Goal: Task Accomplishment & Management: Complete application form

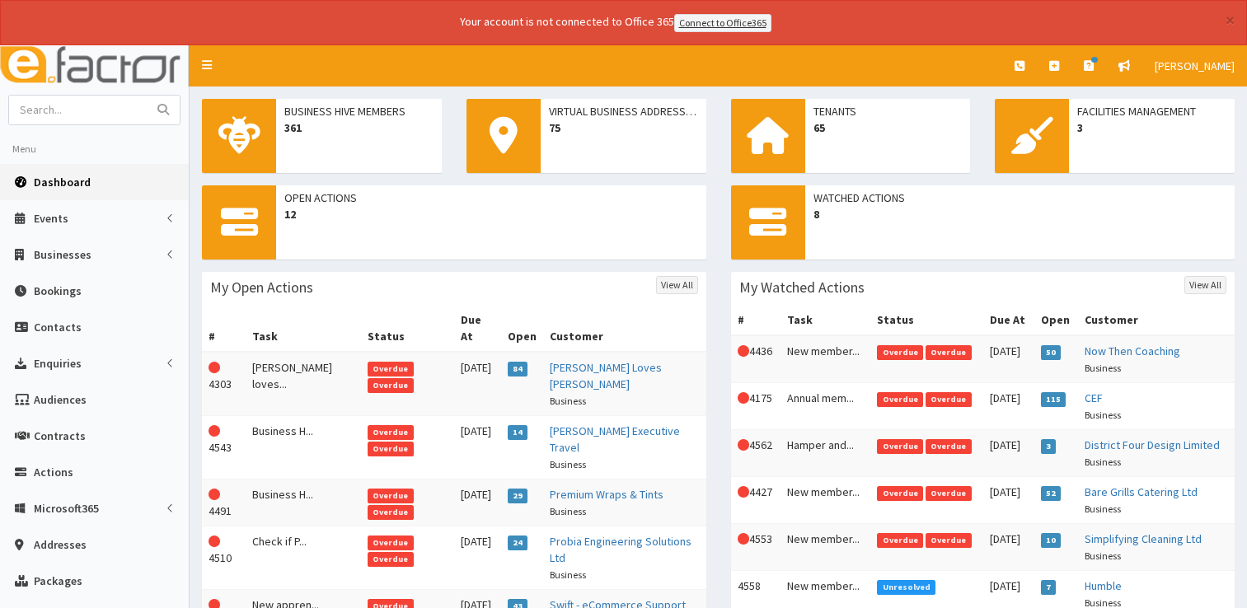
click at [68, 100] on input "text" at bounding box center [78, 110] width 138 height 29
type input "spoon"
click at [147, 96] on button "submit" at bounding box center [163, 110] width 33 height 29
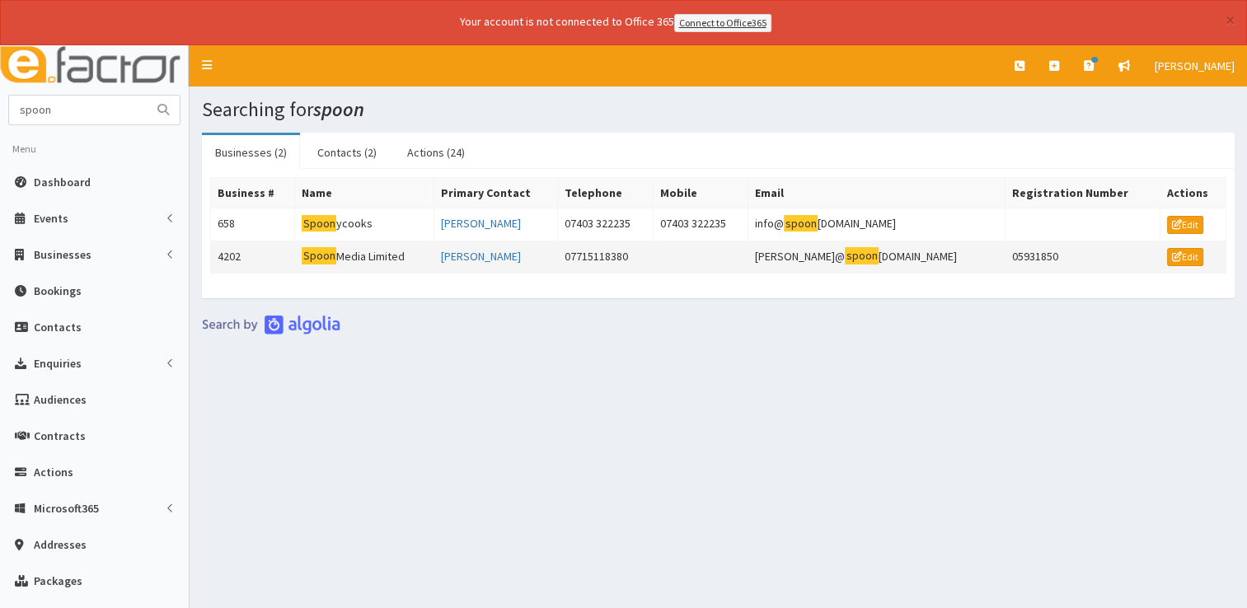
click at [366, 253] on td "Spoon Media Limited" at bounding box center [364, 257] width 139 height 33
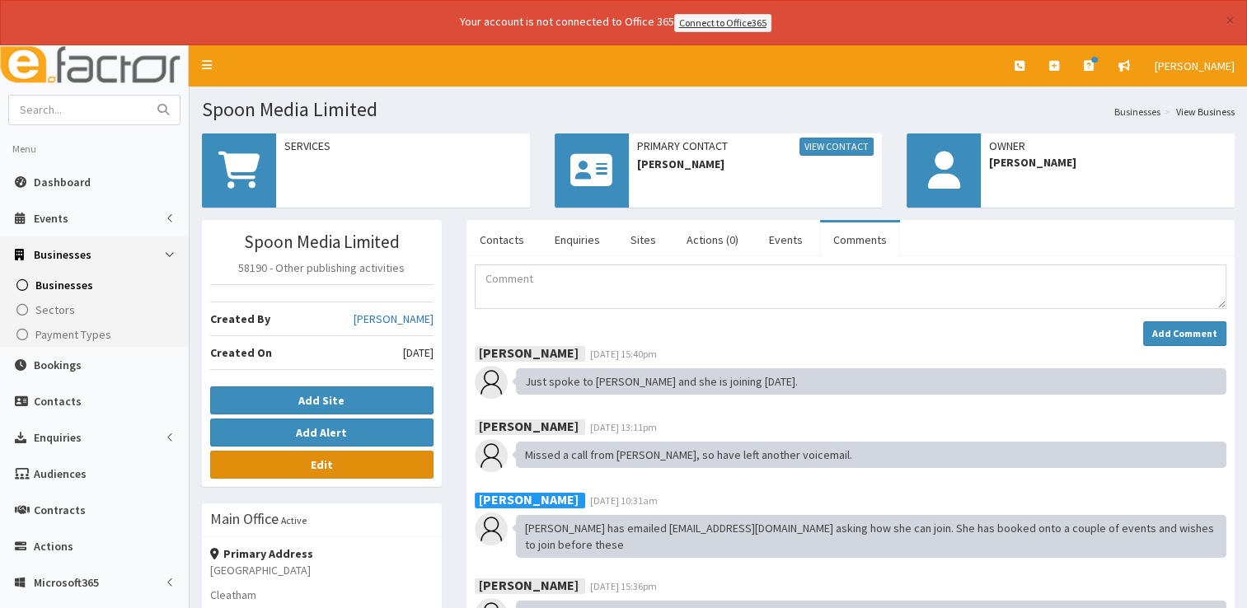
click at [330, 466] on b "Edit" at bounding box center [322, 464] width 22 height 15
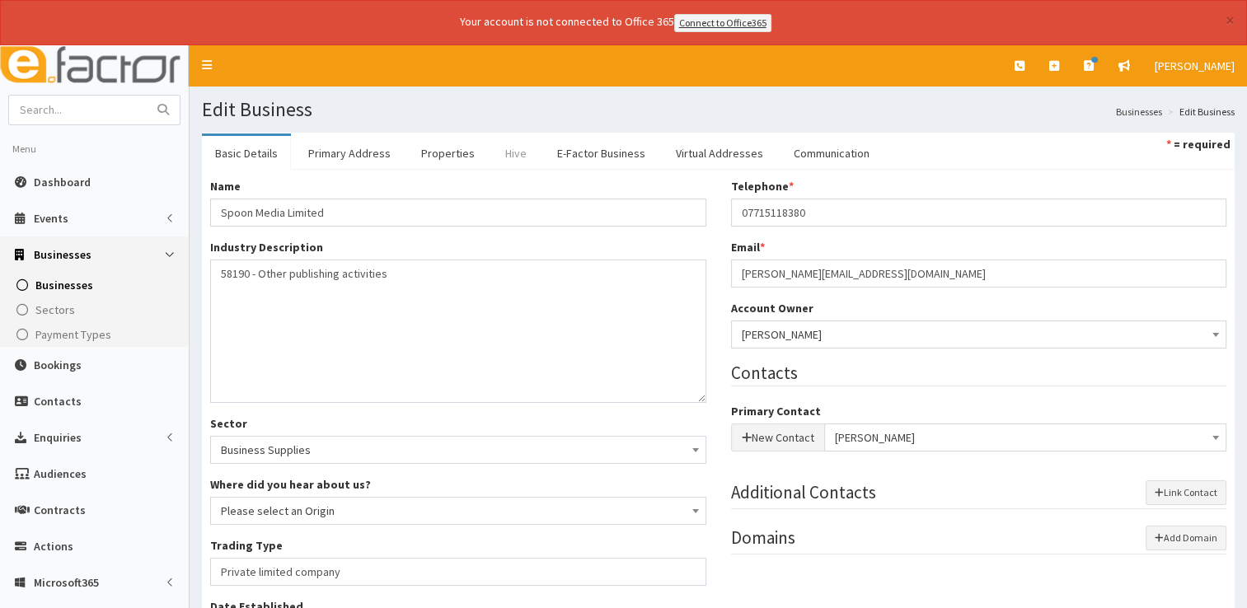
click at [507, 150] on link "Hive" at bounding box center [516, 153] width 48 height 35
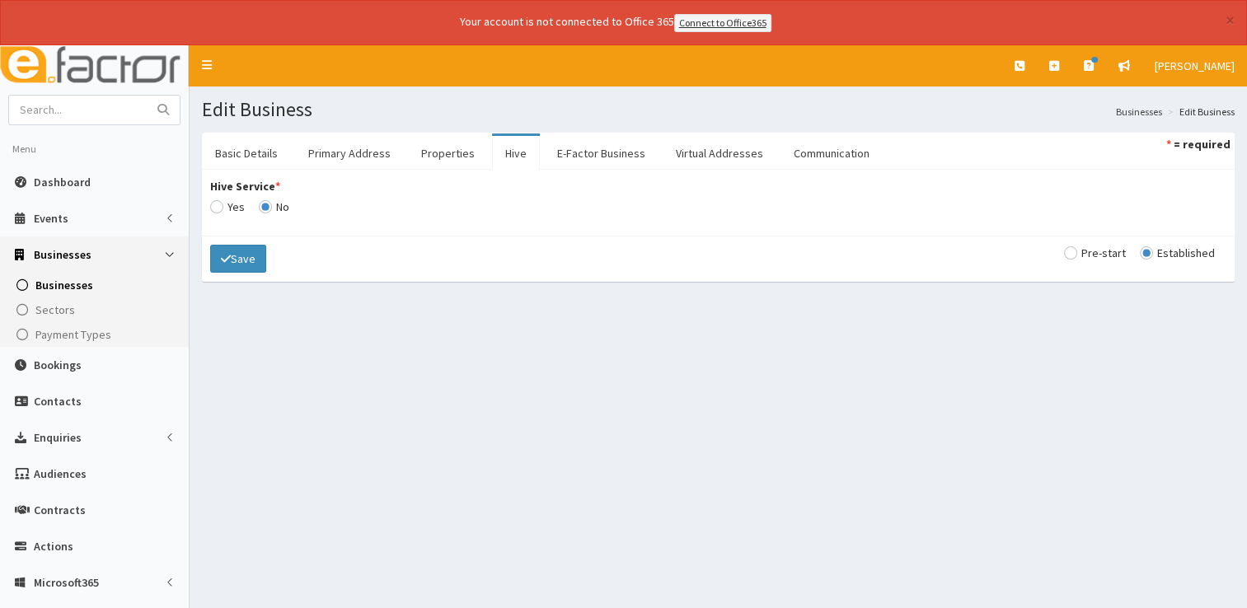
click at [218, 201] on input "Hive Service *" at bounding box center [227, 207] width 35 height 12
radio input "true"
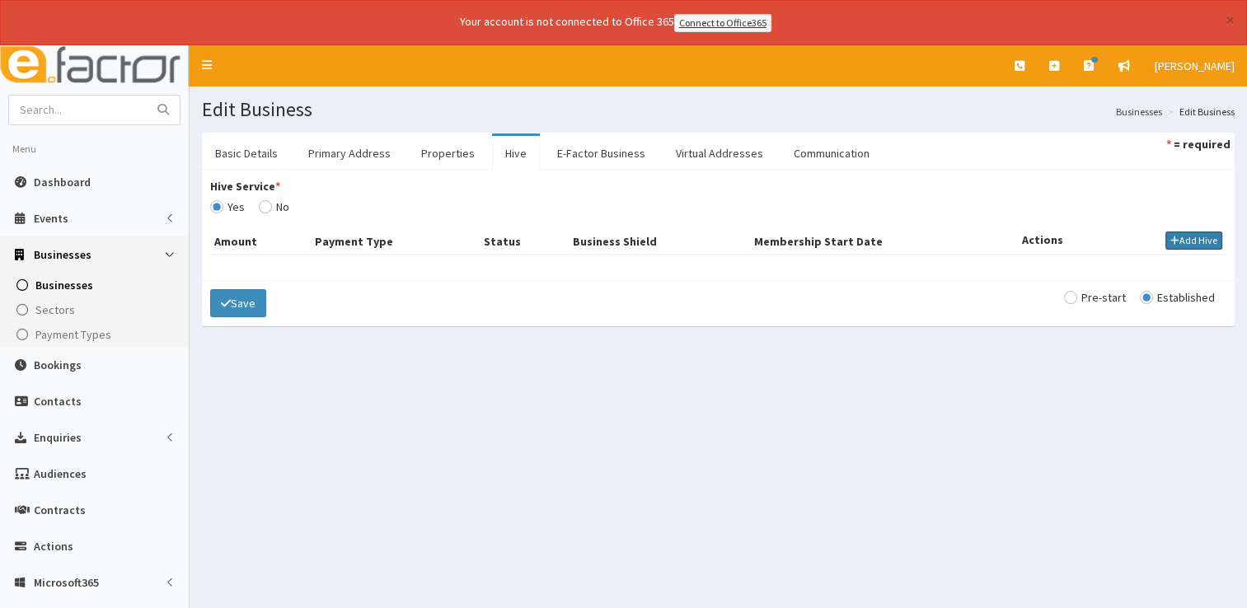
click at [1177, 238] on icon "button" at bounding box center [1174, 241] width 9 height 10
select select
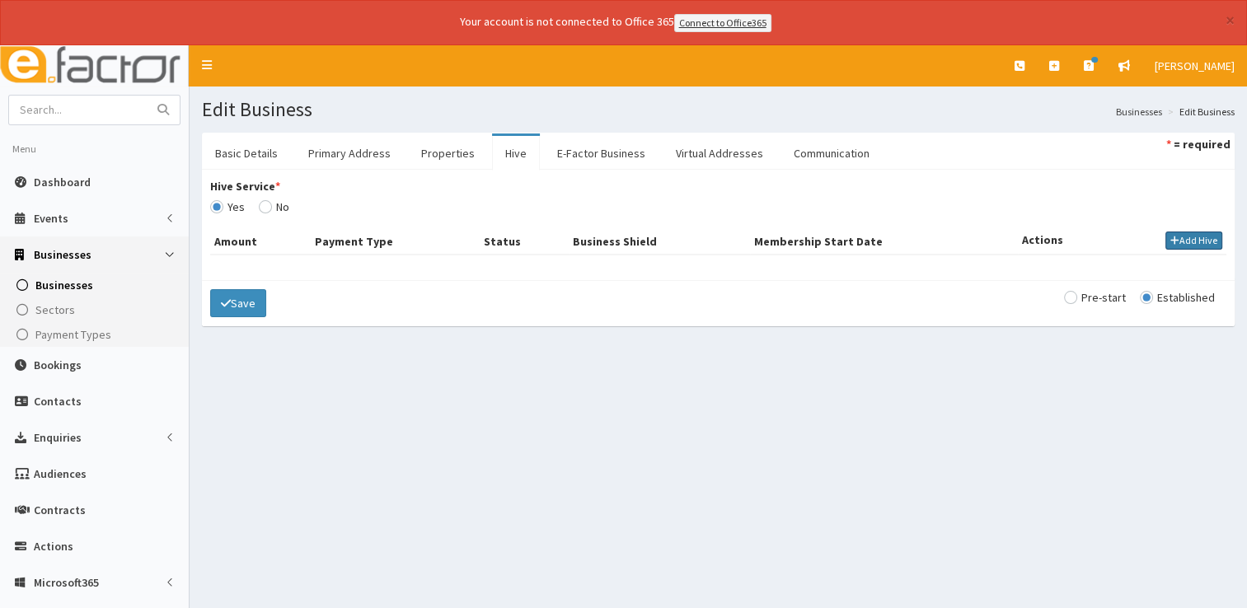
select select
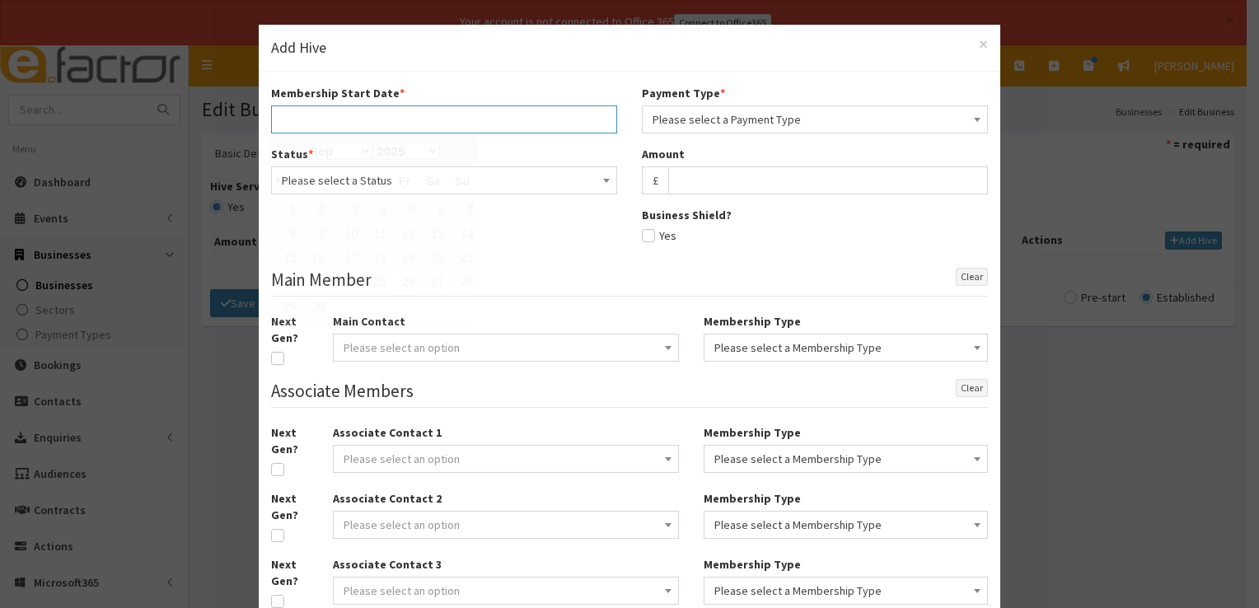
click at [422, 117] on input "text" at bounding box center [444, 119] width 346 height 28
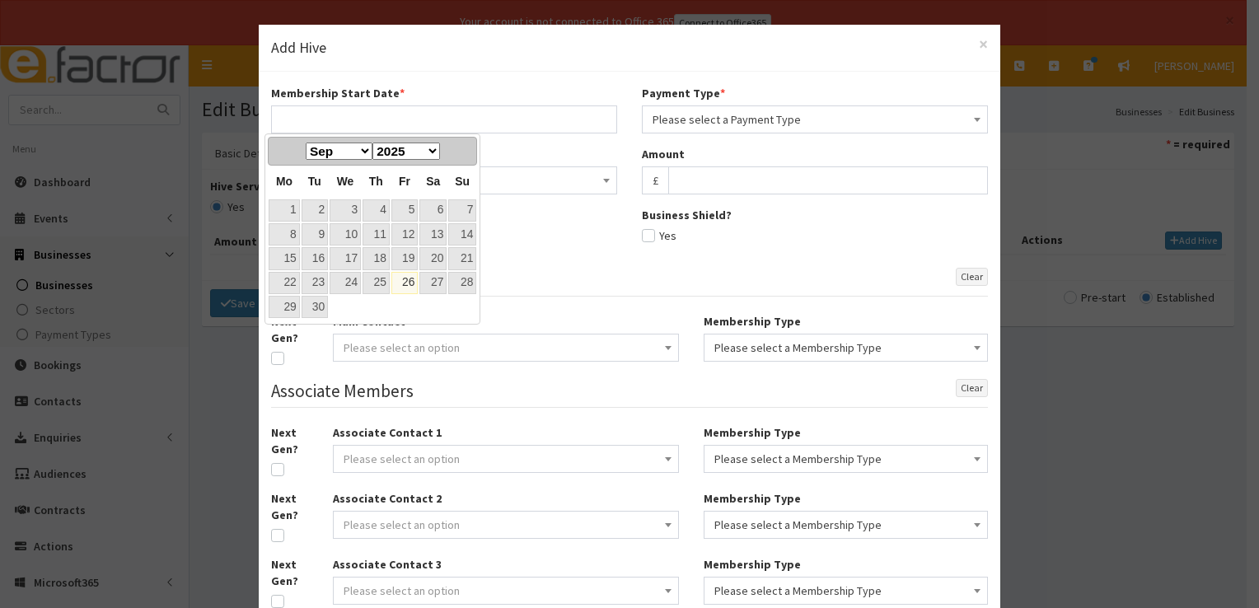
click at [407, 274] on link "26" at bounding box center [404, 283] width 26 height 22
type input "[DATE]"
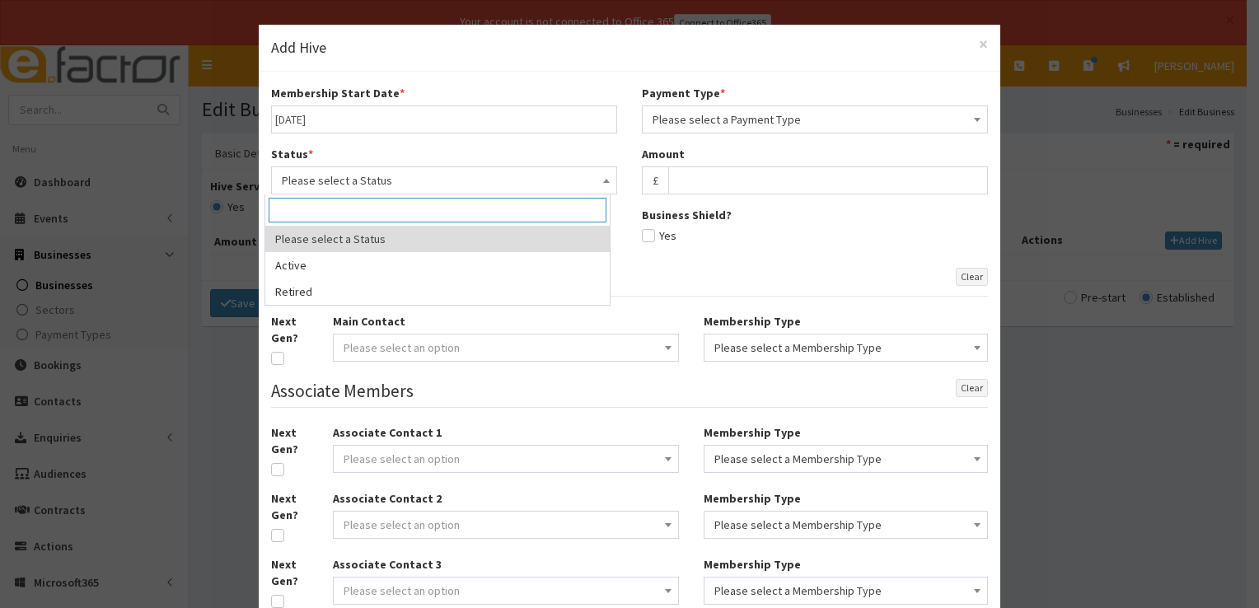
click at [434, 185] on span "Please select a Status" at bounding box center [444, 180] width 325 height 23
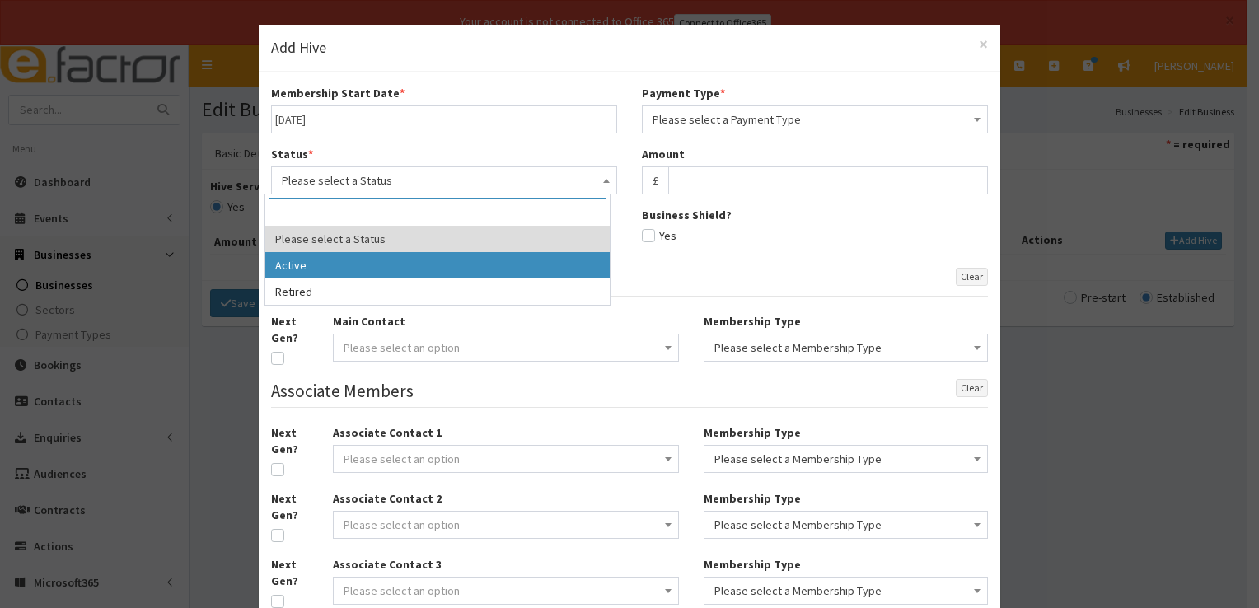
select select "1"
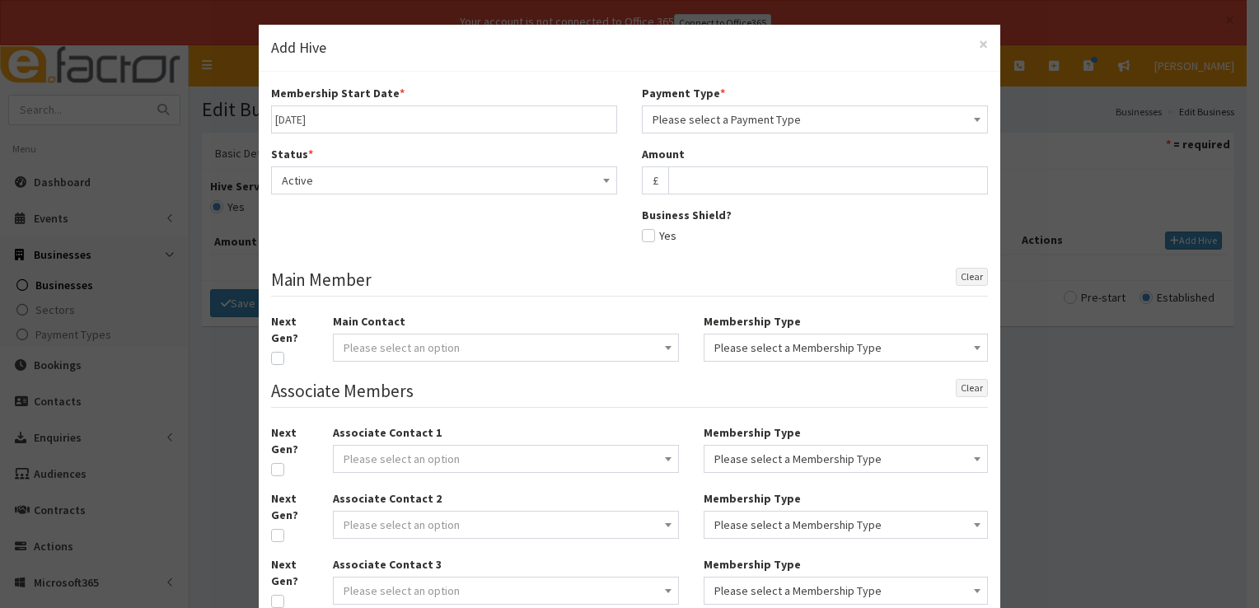
click at [718, 117] on span "Please select a Payment Type" at bounding box center [815, 119] width 325 height 23
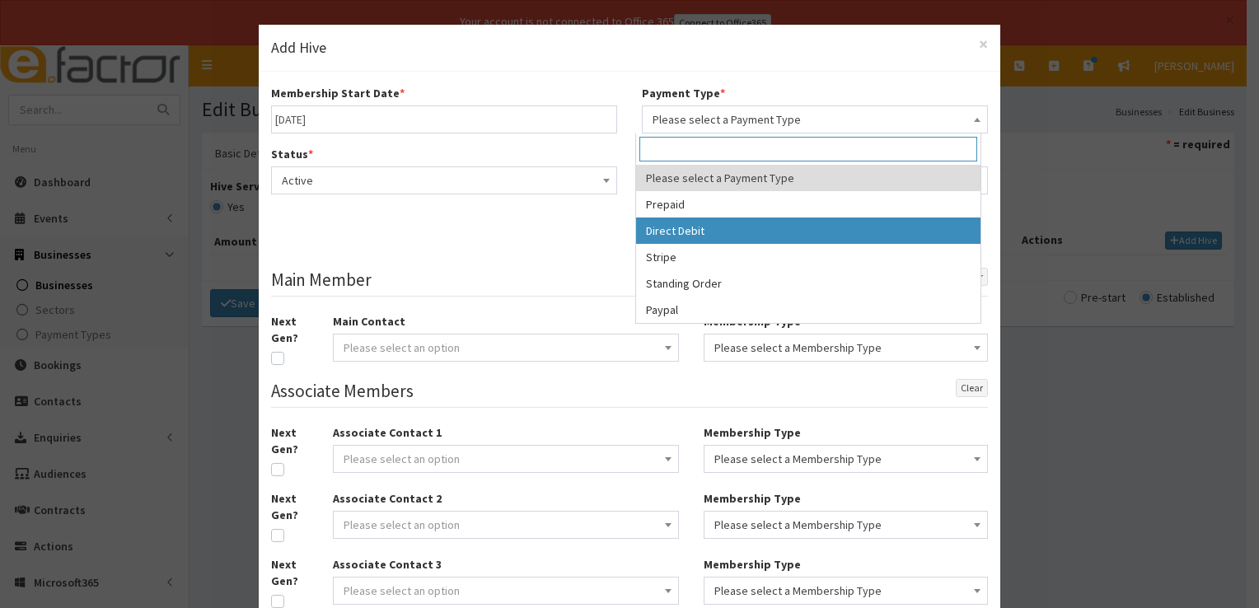
select select "2"
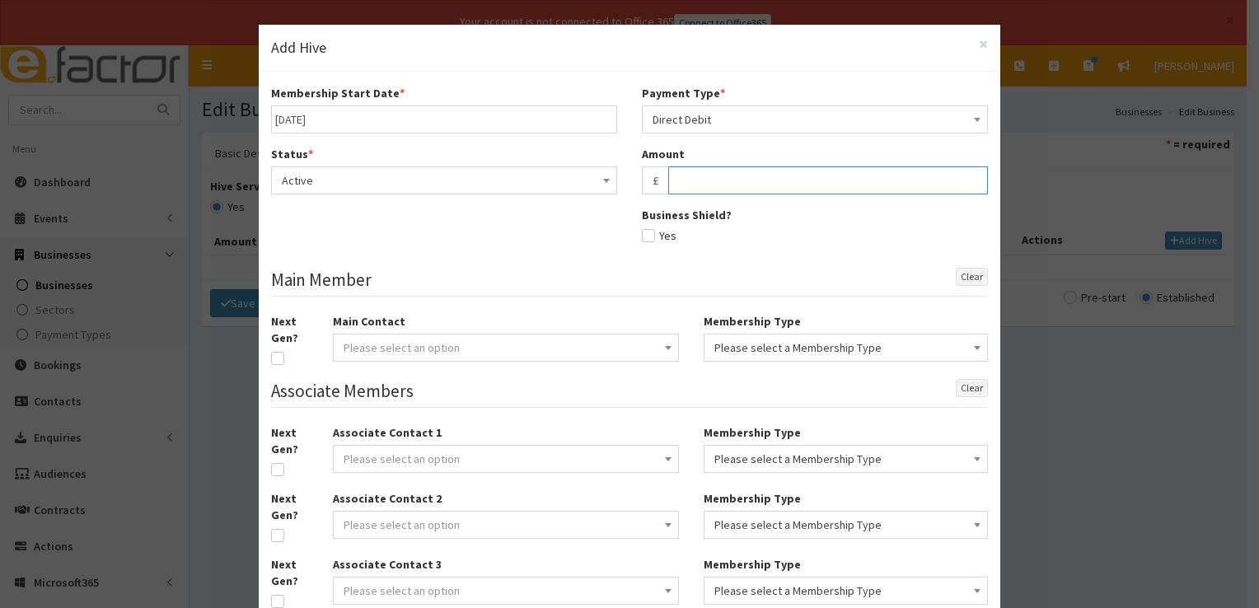
click at [695, 180] on input "text" at bounding box center [828, 180] width 320 height 28
type input "27.50"
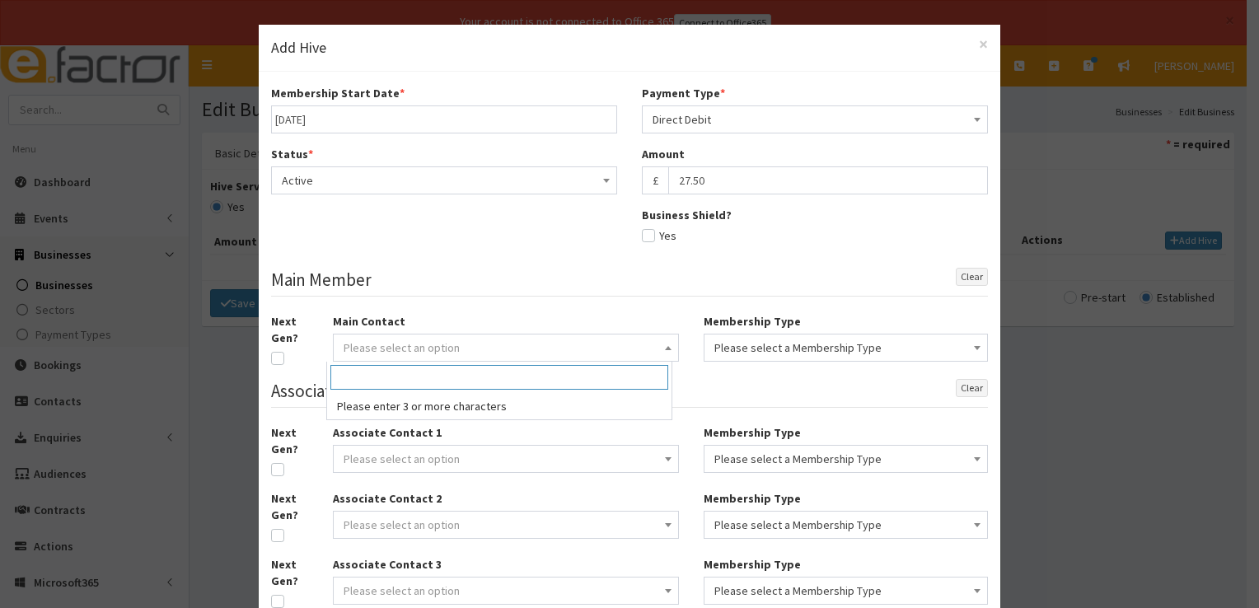
click at [500, 350] on span "Please select an option" at bounding box center [506, 347] width 325 height 23
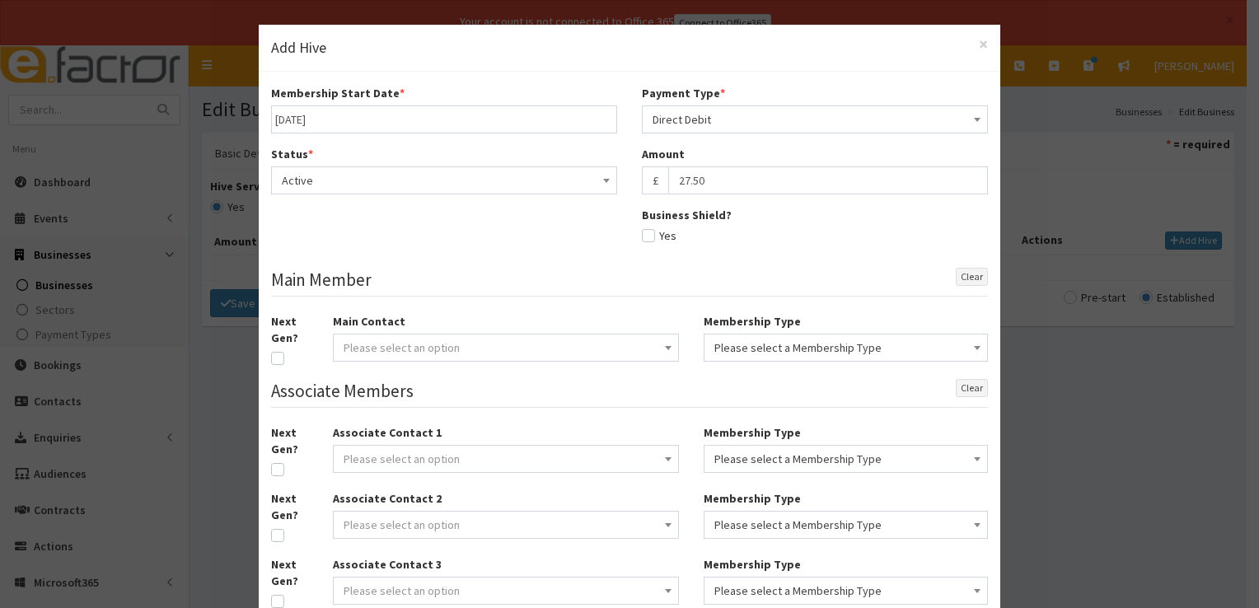
click at [867, 254] on div "Business Shield? Yes" at bounding box center [815, 231] width 346 height 49
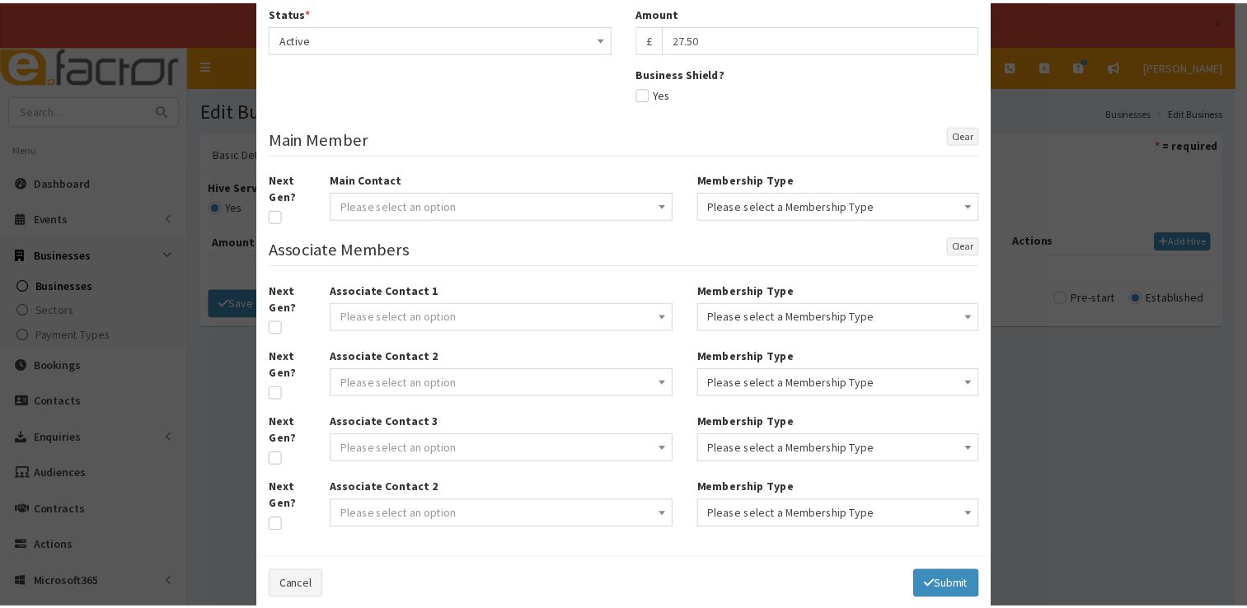
scroll to position [169, 0]
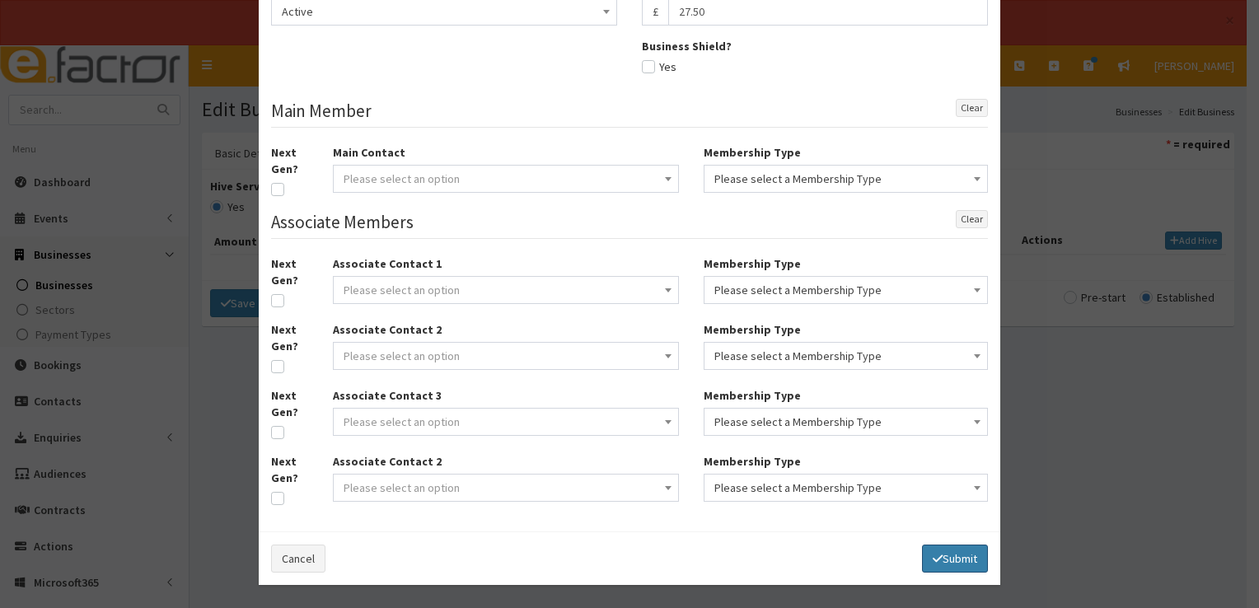
click at [950, 552] on button "Submit" at bounding box center [955, 559] width 66 height 28
select select
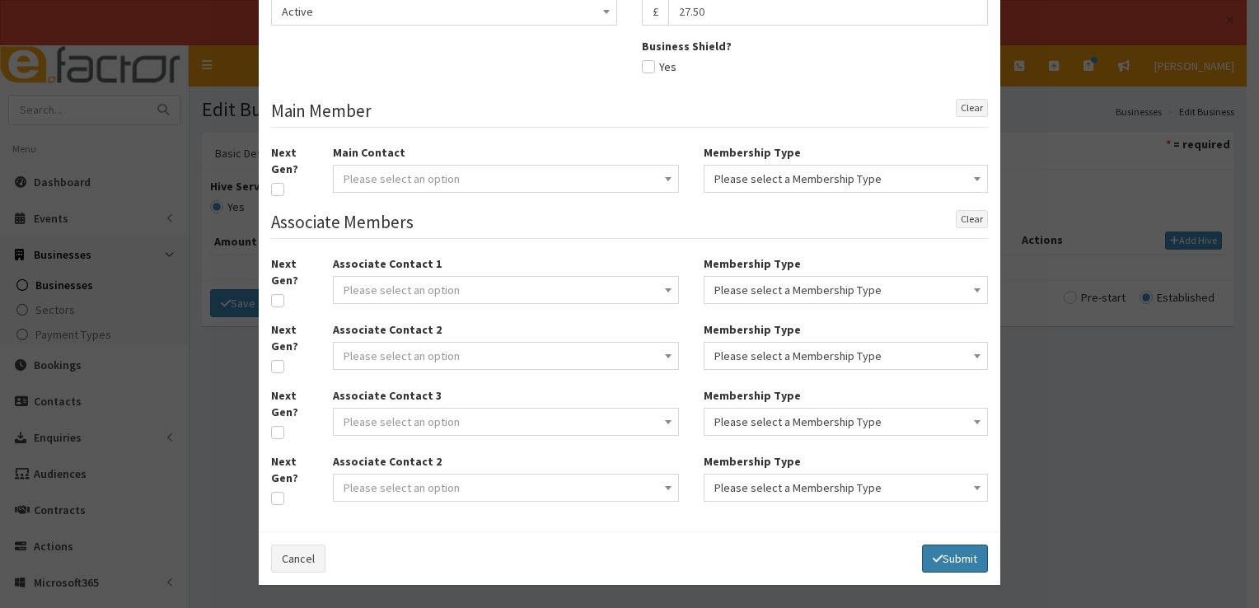
select select
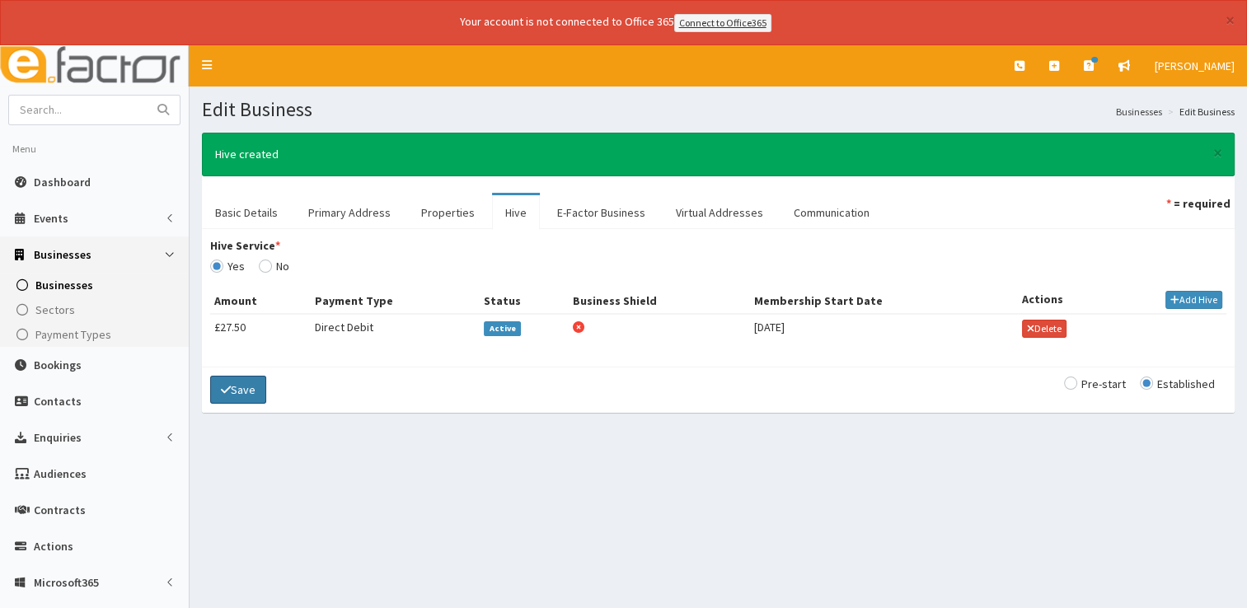
click at [222, 388] on icon "submit" at bounding box center [226, 390] width 10 height 12
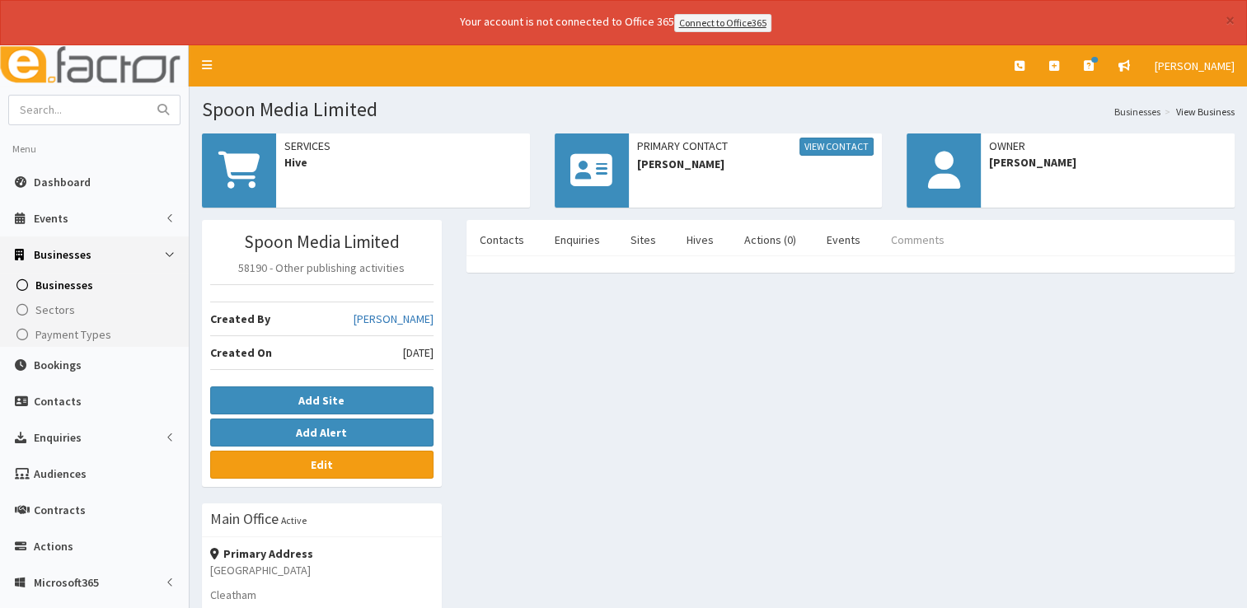
click at [922, 232] on link "Comments" at bounding box center [918, 239] width 80 height 35
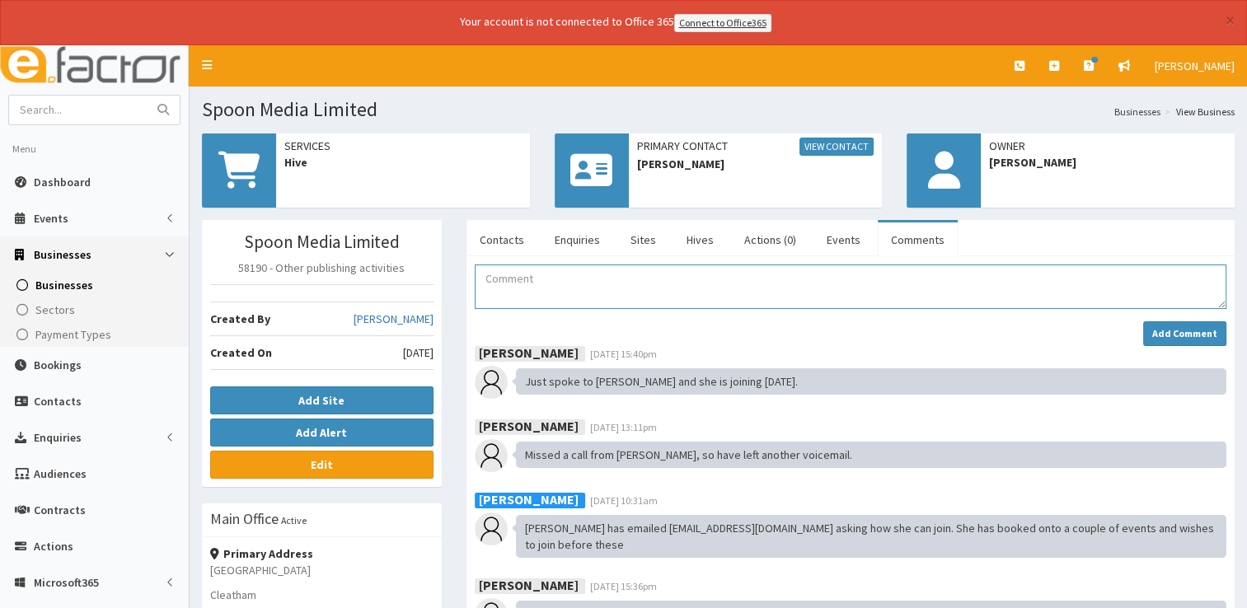
click at [521, 279] on textarea "Comment" at bounding box center [850, 287] width 751 height 44
type textarea "Payment received Added to Hive Connect Email 2 with MD Letter sent"
click at [1160, 330] on strong "Add Comment" at bounding box center [1184, 333] width 65 height 12
